Goal: Navigation & Orientation: Find specific page/section

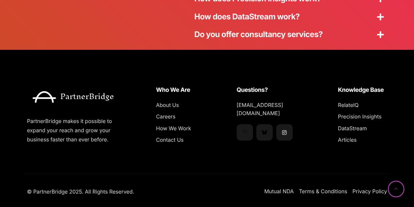
scroll to position [1857, 0]
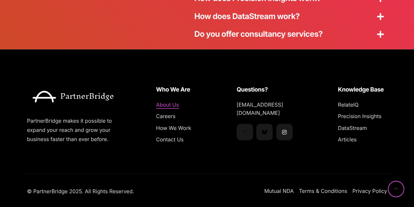
click at [170, 101] on span "About Us" at bounding box center [167, 104] width 23 height 9
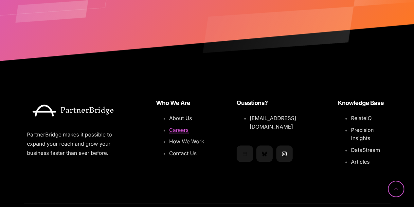
scroll to position [1680, 0]
click at [182, 130] on span "Careers" at bounding box center [179, 129] width 20 height 7
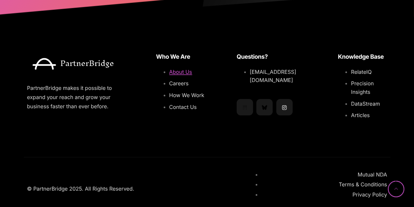
scroll to position [749, 0]
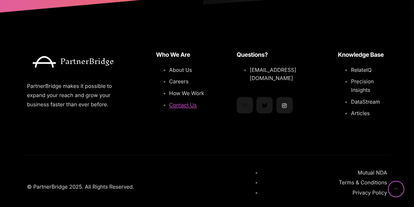
click at [183, 101] on span "Contact Us" at bounding box center [182, 104] width 27 height 7
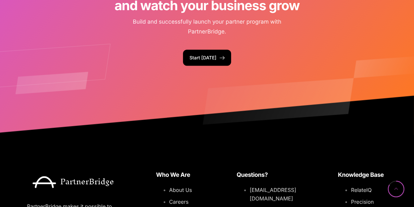
scroll to position [632, 0]
